Goal: Check status: Check status

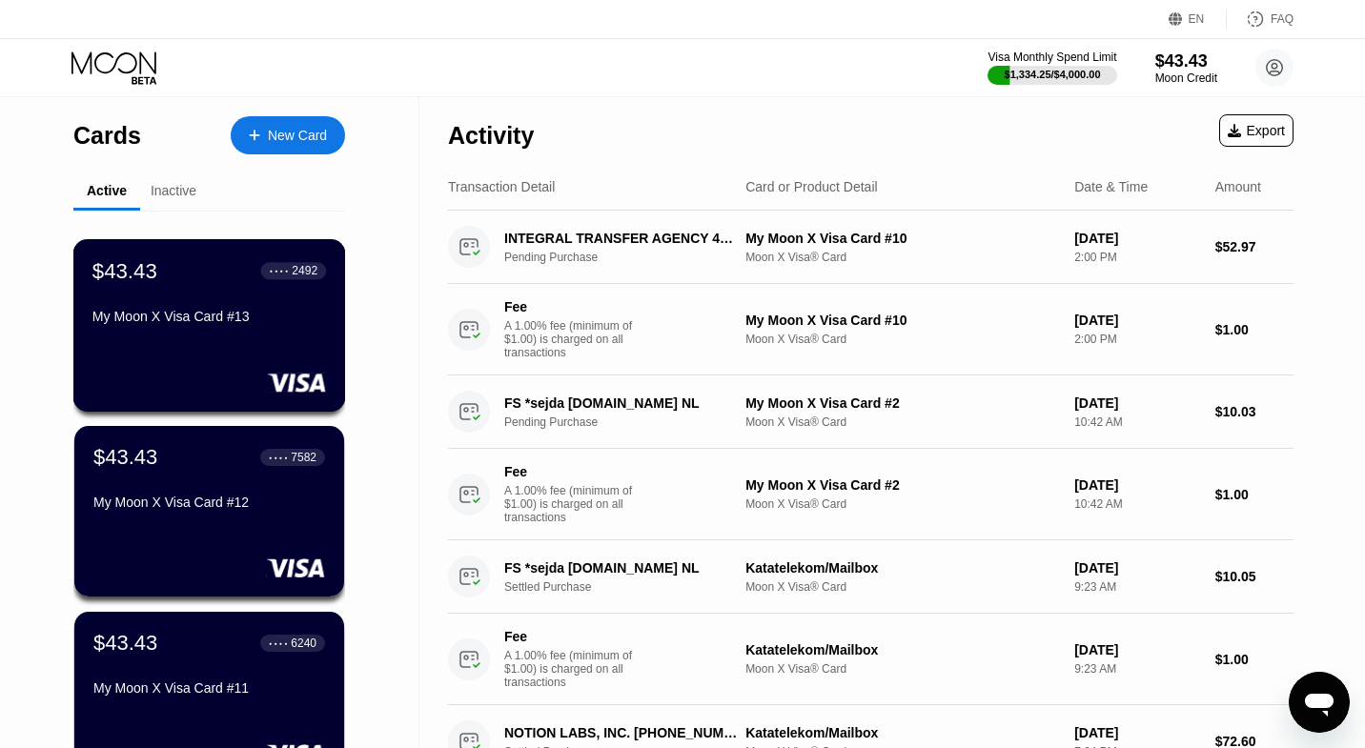
click at [204, 305] on div "$43.43 ● ● ● ● 2492 My Moon X Visa Card #13" at bounding box center [209, 294] width 234 height 73
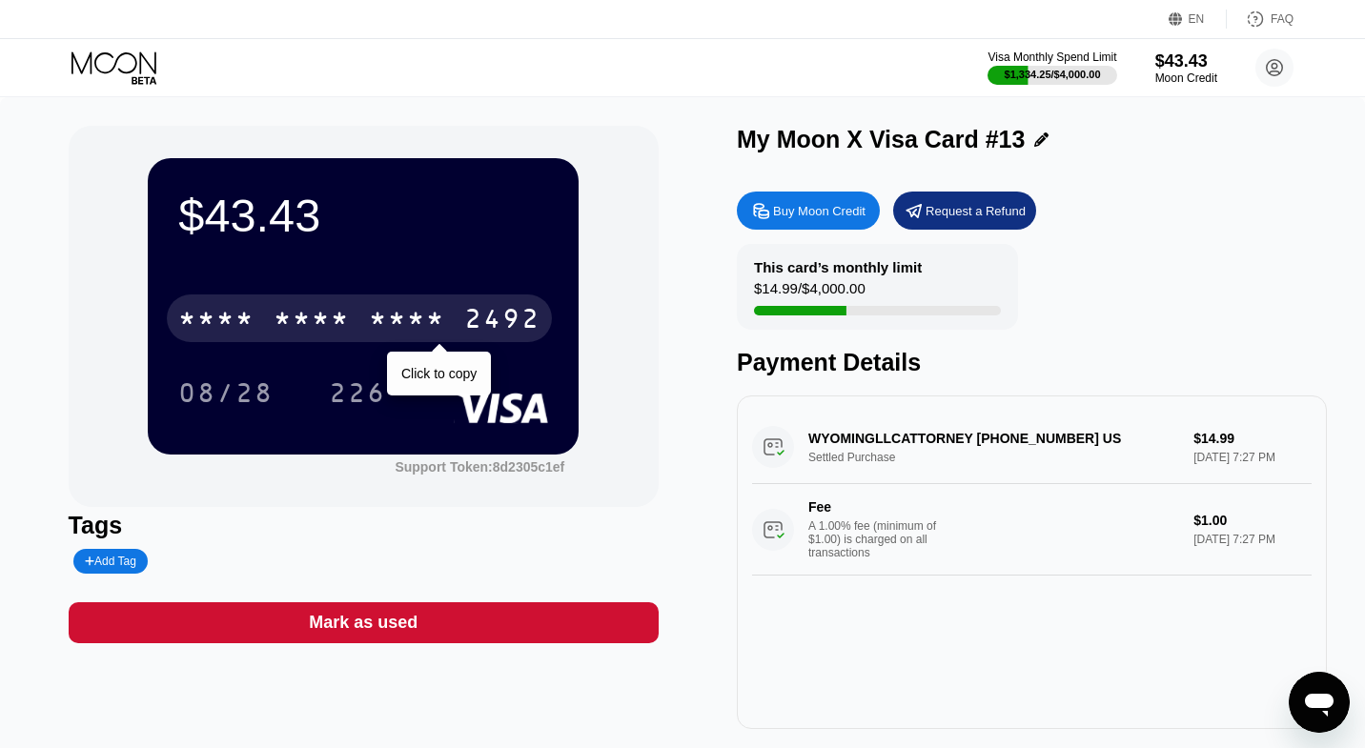
click at [407, 309] on div "* * * *" at bounding box center [407, 321] width 76 height 30
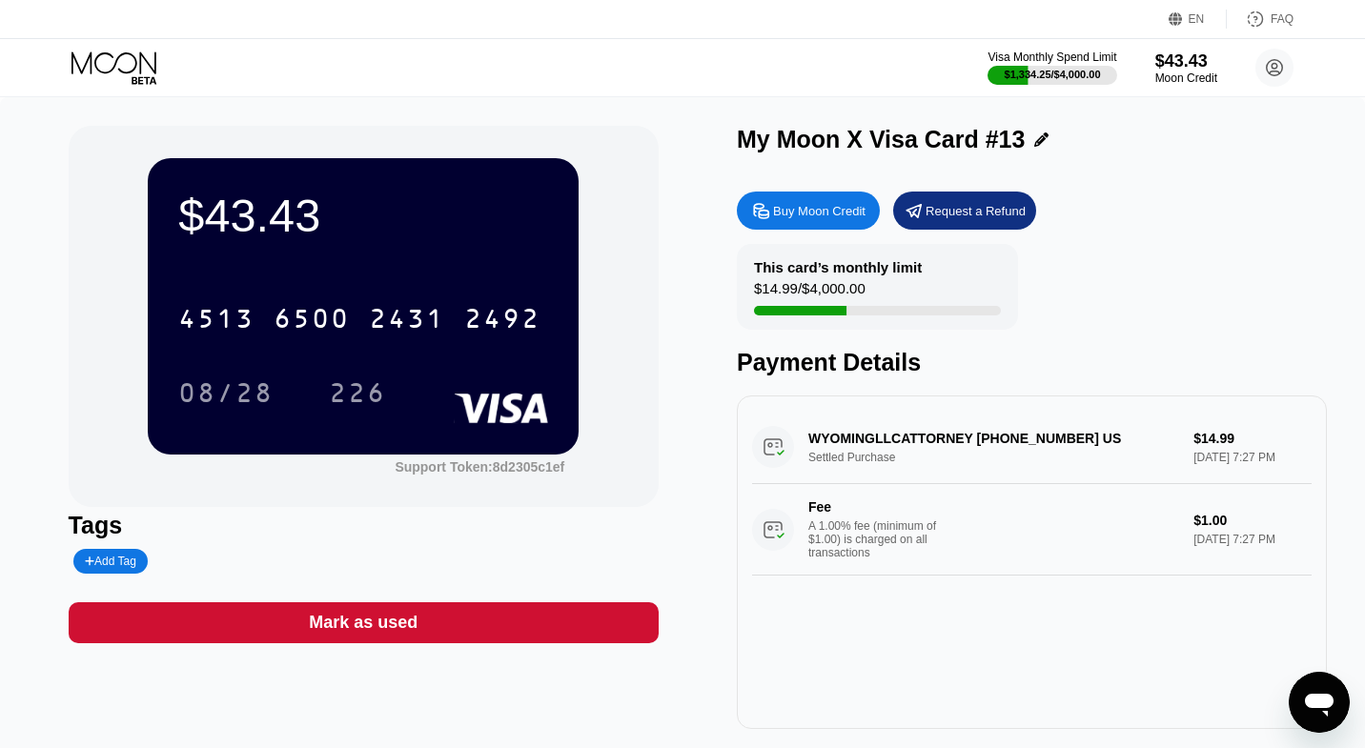
click at [142, 77] on icon at bounding box center [115, 67] width 89 height 33
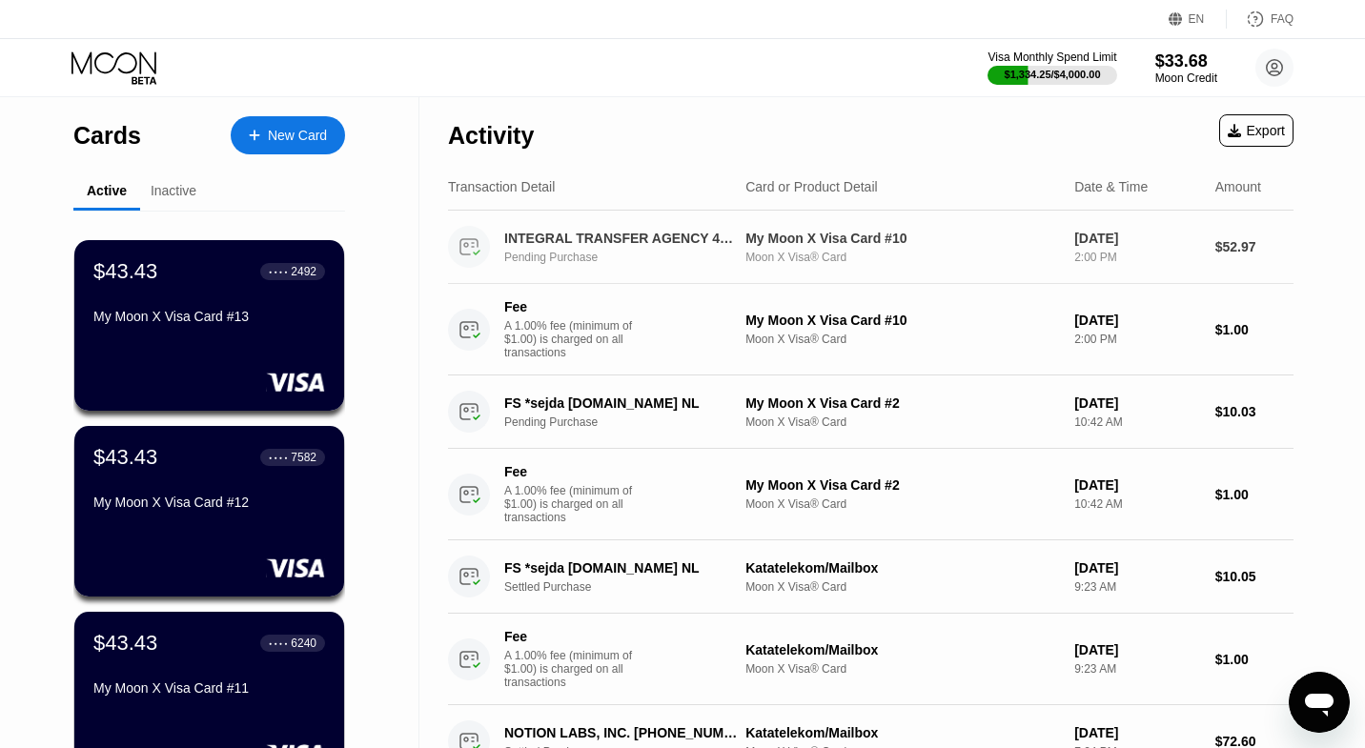
click at [632, 220] on div "INTEGRAL TRANSFER AGENCY 4166238028 CA Pending Purchase My Moon X Visa Card #10…" at bounding box center [870, 247] width 845 height 73
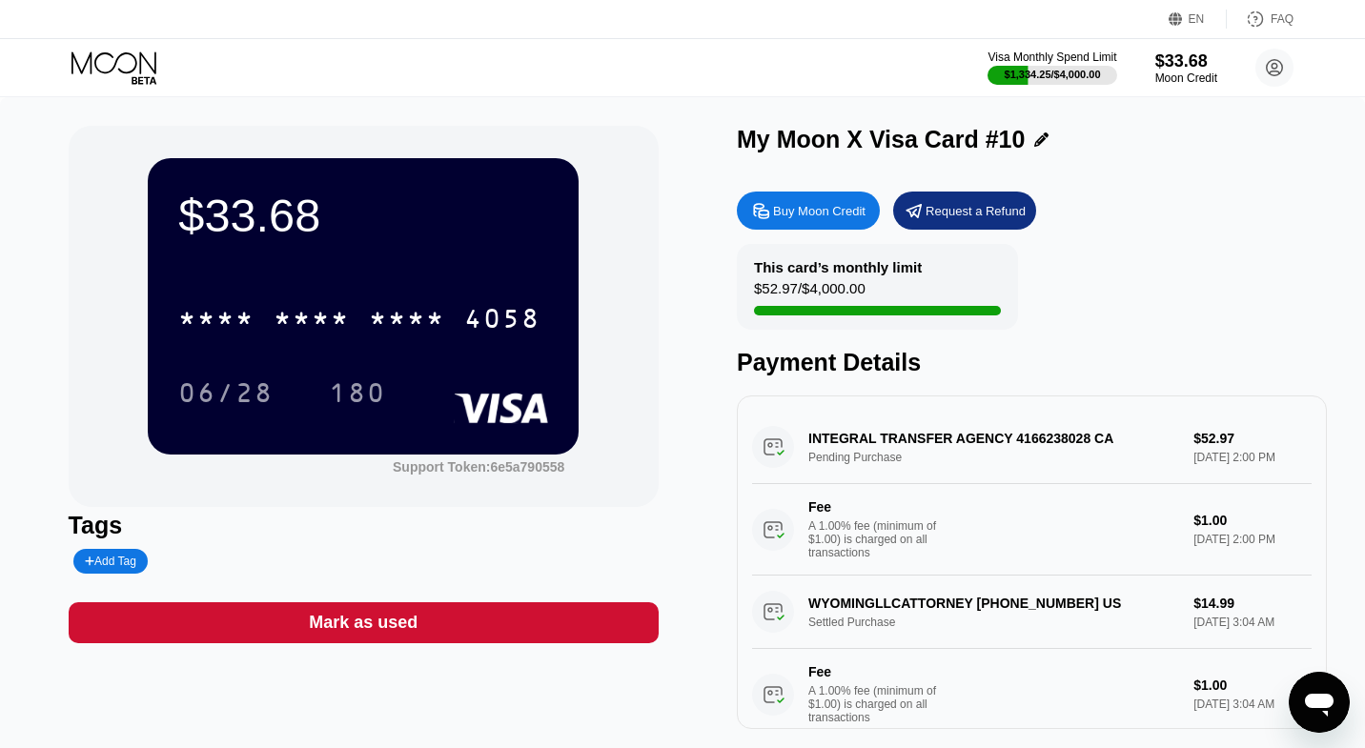
click at [898, 456] on div "INTEGRAL TRANSFER AGENCY 4166238028 CA Pending Purchase $52.97 [DATE] 2:00 PM F…" at bounding box center [1031, 493] width 559 height 165
